Goal: Task Accomplishment & Management: Complete application form

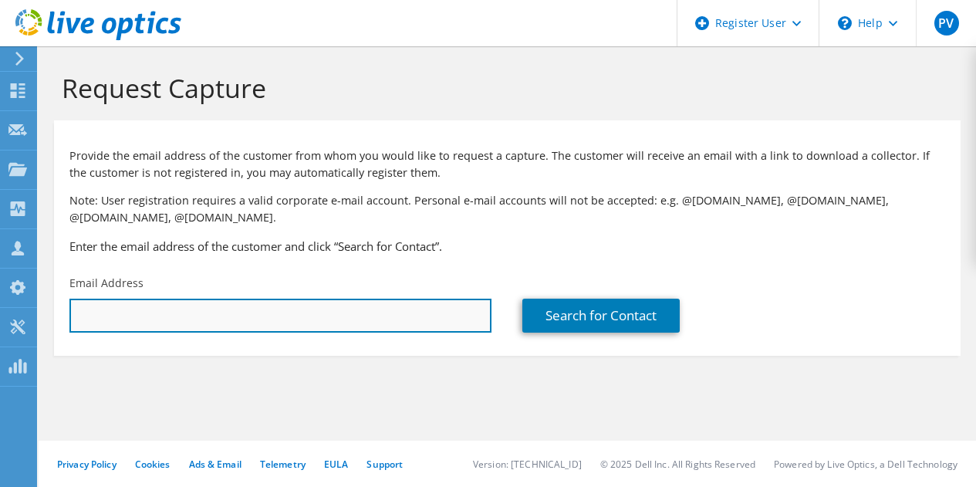
click at [347, 311] on input "text" at bounding box center [280, 316] width 422 height 34
type input "rit"
click at [331, 322] on input "rit" at bounding box center [280, 316] width 422 height 34
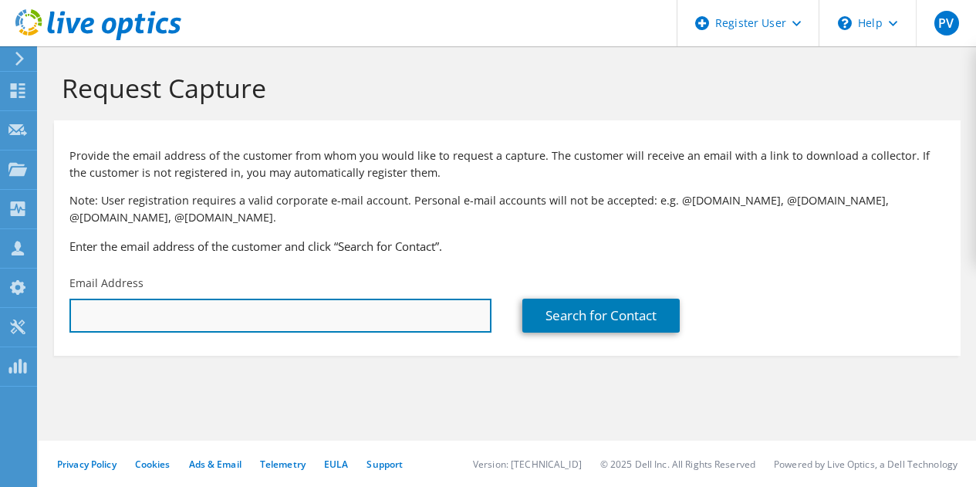
paste input "[PERSON_NAME][EMAIL_ADDRESS][DOMAIN_NAME]"
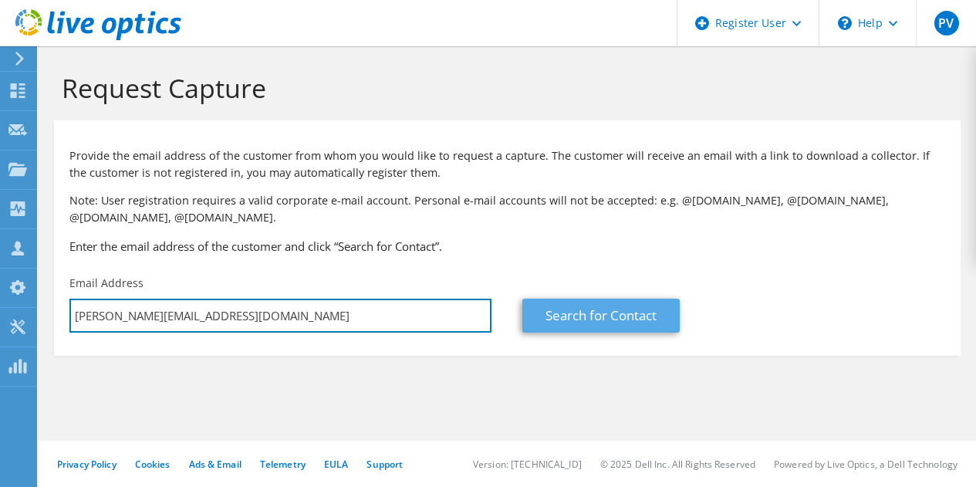
type input "[PERSON_NAME][EMAIL_ADDRESS][DOMAIN_NAME]"
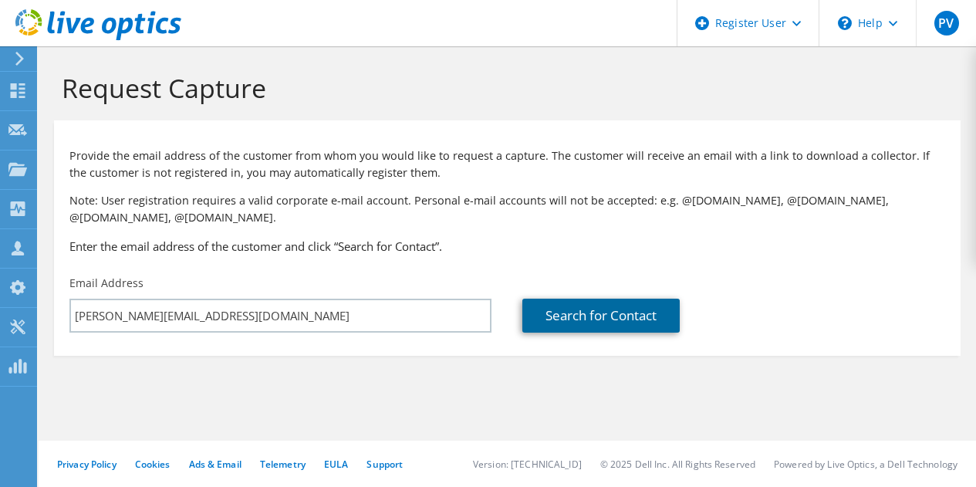
click at [546, 316] on link "Search for Contact" at bounding box center [601, 316] width 157 height 34
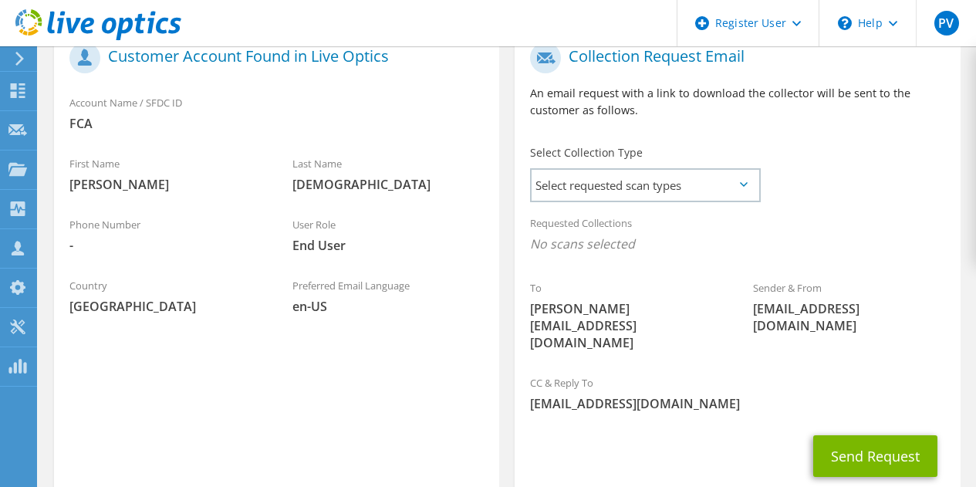
scroll to position [343, 0]
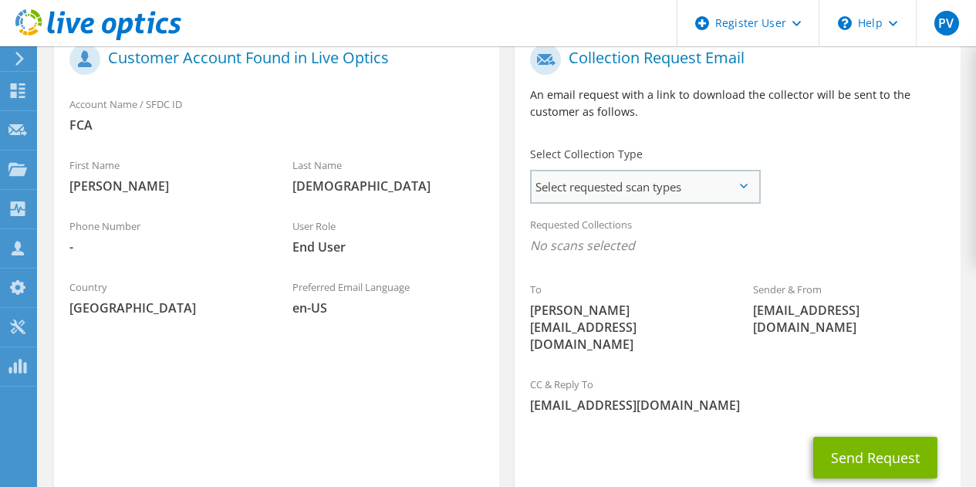
click at [740, 195] on span "Select requested scan types" at bounding box center [645, 186] width 227 height 31
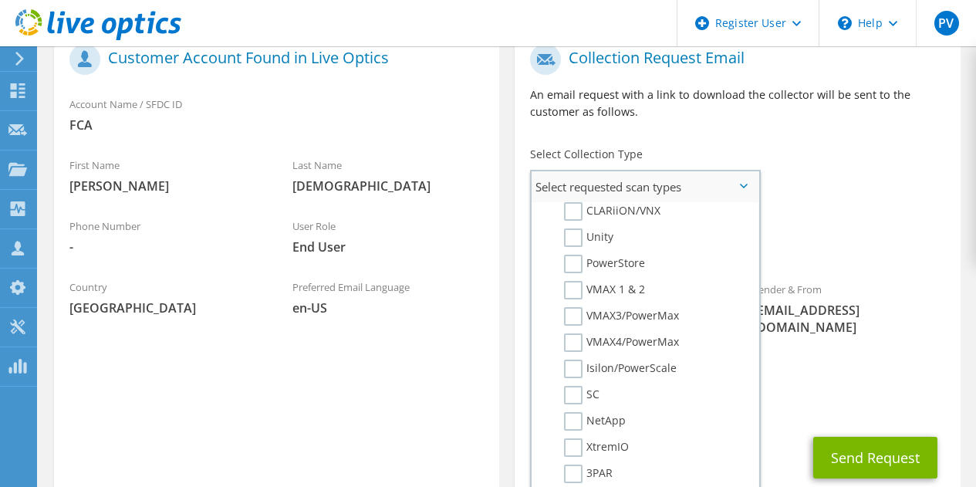
scroll to position [295, 0]
click at [577, 239] on label "Unity" at bounding box center [588, 235] width 49 height 19
click at [0, 0] on input "Unity" at bounding box center [0, 0] width 0 height 0
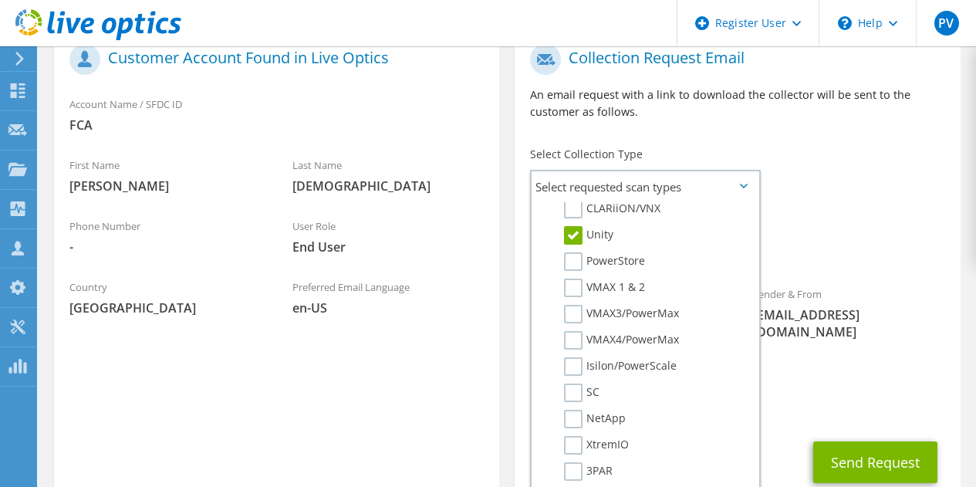
click at [855, 299] on div "Sender & From [EMAIL_ADDRESS][DOMAIN_NAME]" at bounding box center [849, 313] width 223 height 70
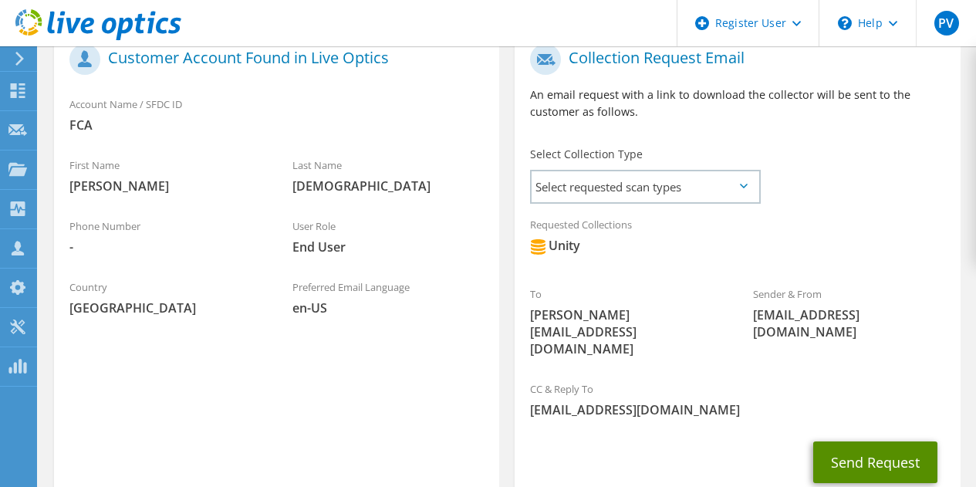
click at [882, 442] on button "Send Request" at bounding box center [876, 463] width 124 height 42
